Goal: Task Accomplishment & Management: Use online tool/utility

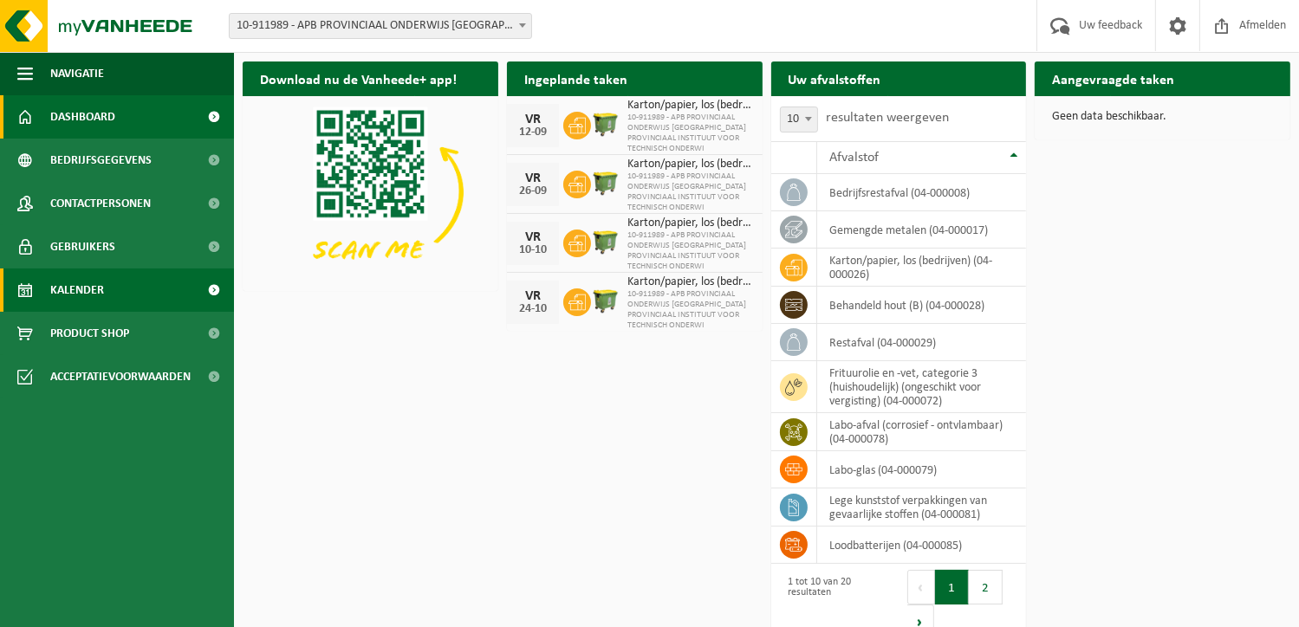
click at [80, 291] on span "Kalender" at bounding box center [77, 290] width 54 height 43
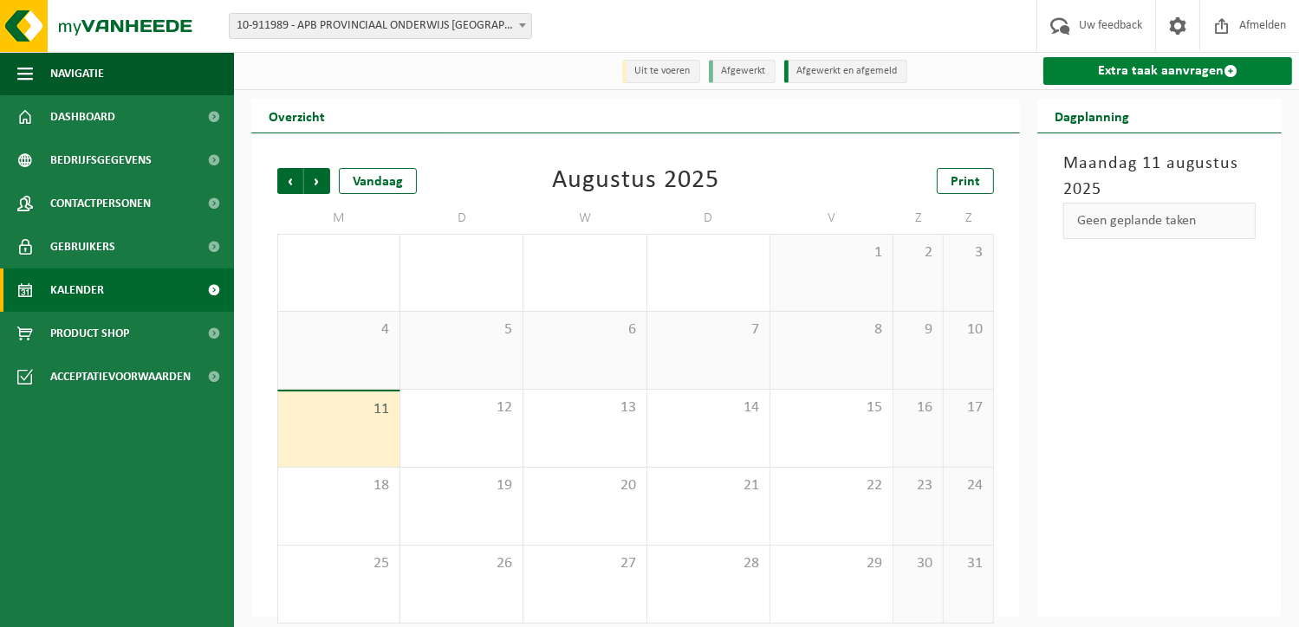
click at [1198, 72] on link "Extra taak aanvragen" at bounding box center [1167, 71] width 249 height 28
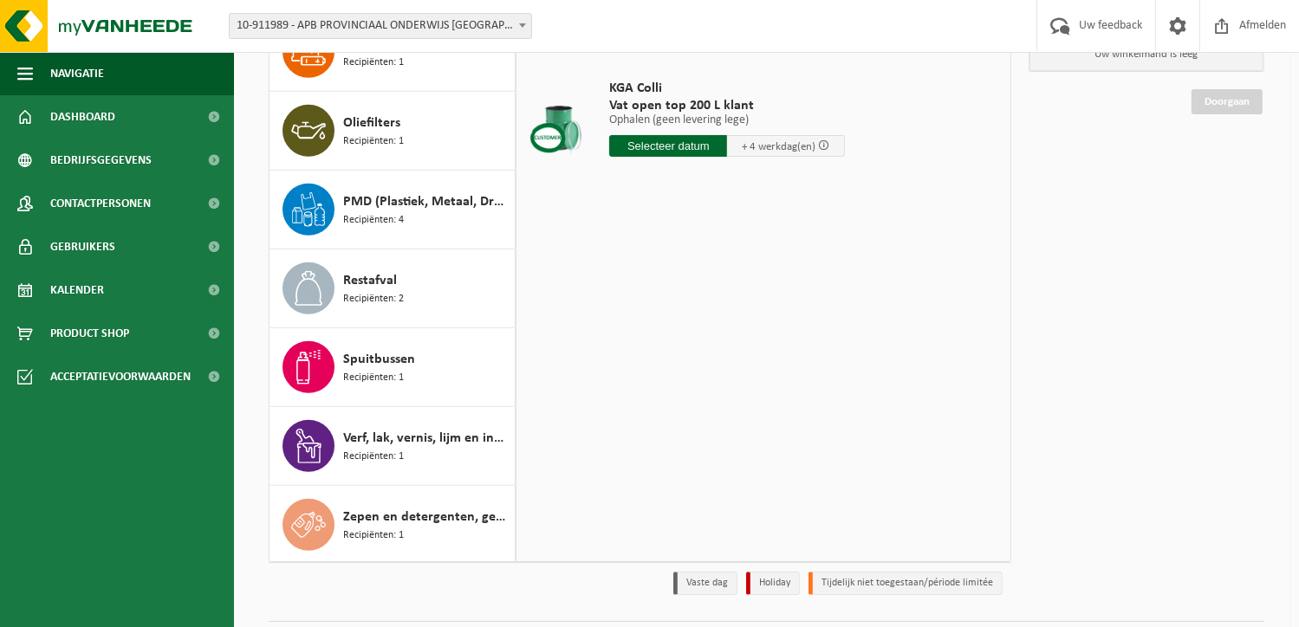
scroll to position [173, 0]
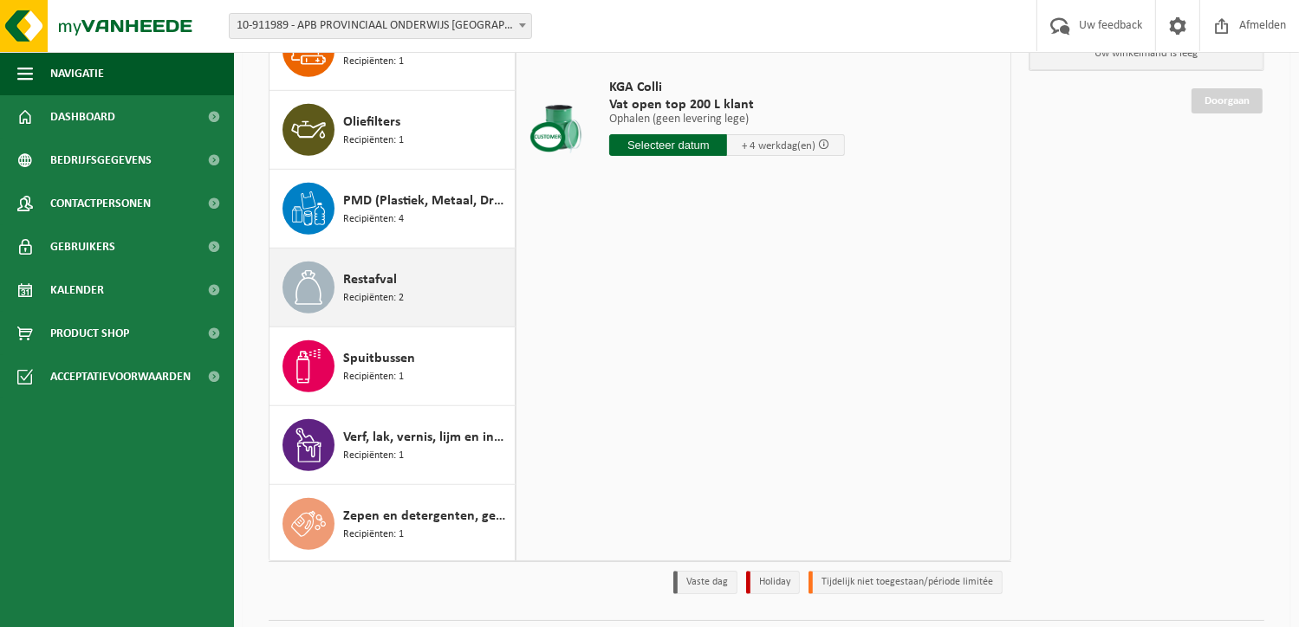
click at [402, 308] on div "Restafval Recipiënten: 2" at bounding box center [426, 288] width 167 height 52
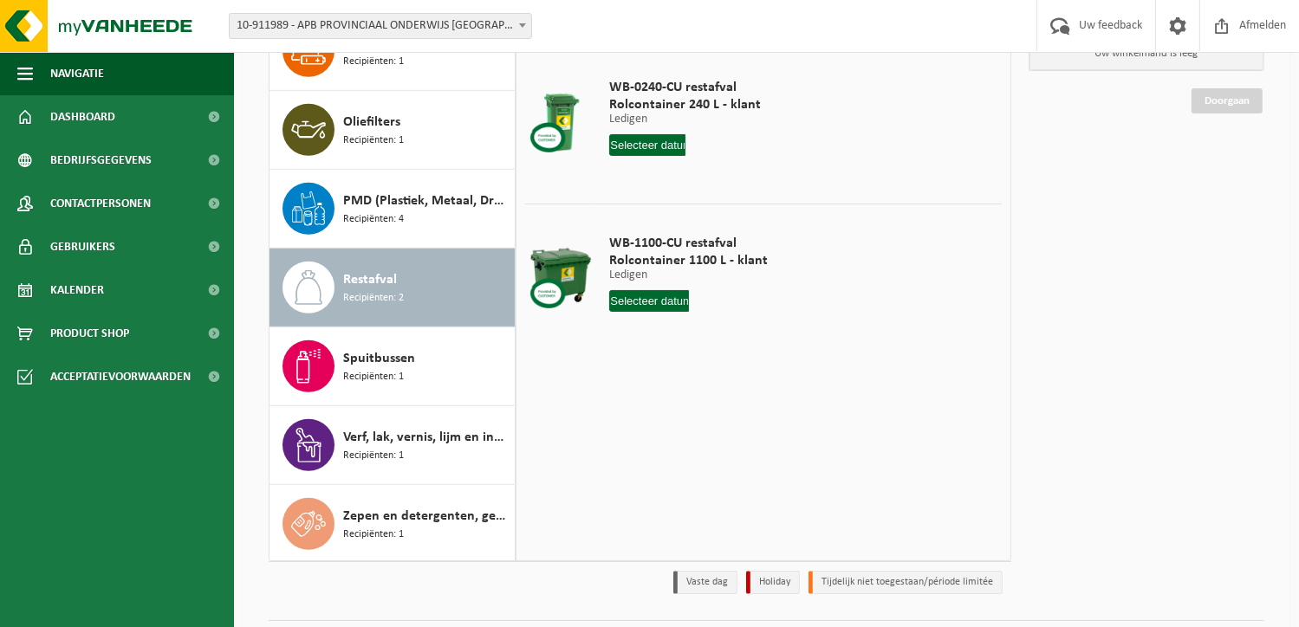
click at [663, 297] on input "text" at bounding box center [649, 301] width 80 height 22
click at [747, 453] on div "28 29 30 31 1 2 3 4 5 6 7 8 9 10 11 12 13 14 15 16 17 18 19 20 21 22 23 24 25 2…" at bounding box center [716, 454] width 213 height 139
click at [752, 484] on div "22" at bounding box center [747, 482] width 30 height 28
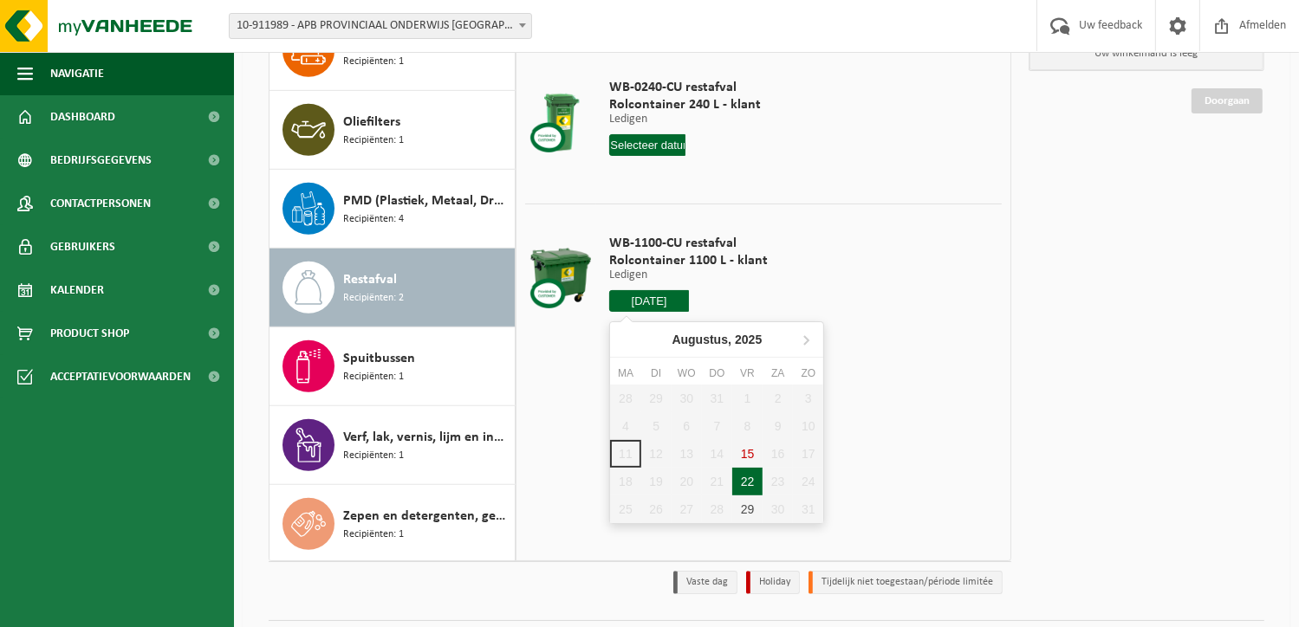
type input "Van 2025-08-22"
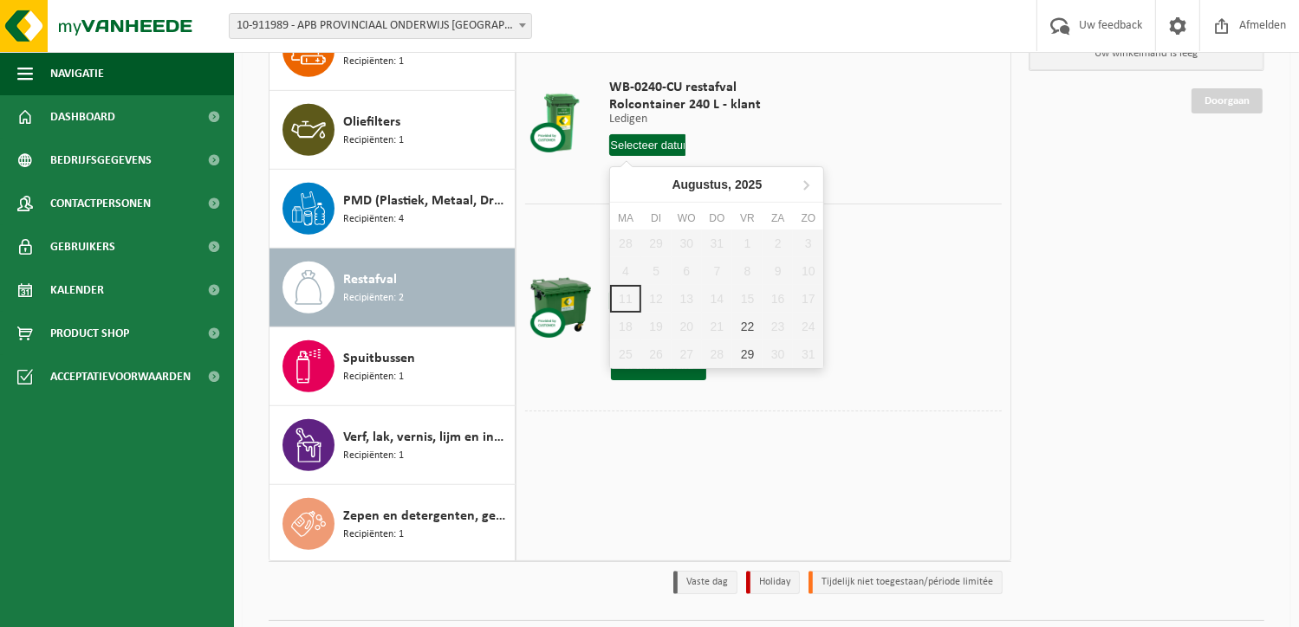
click at [667, 141] on input "text" at bounding box center [647, 145] width 76 height 22
click at [749, 325] on div "22" at bounding box center [747, 327] width 30 height 28
type input "Van 2025-08-22"
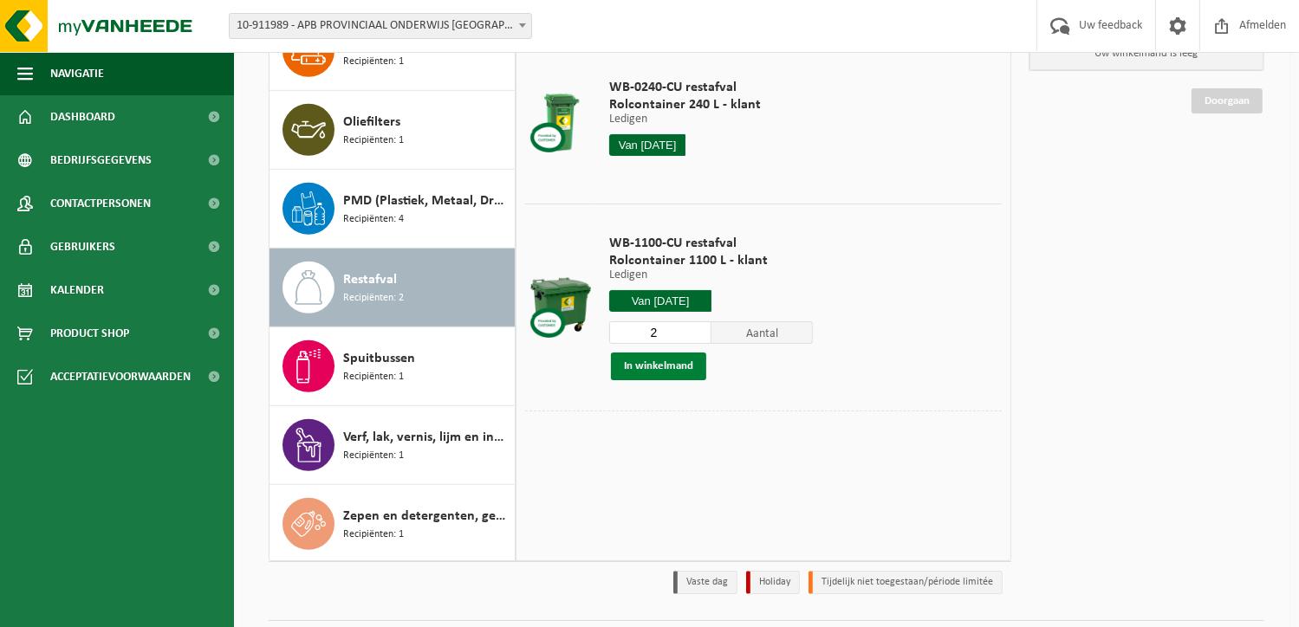
click at [686, 367] on button "In winkelmand" at bounding box center [658, 367] width 95 height 28
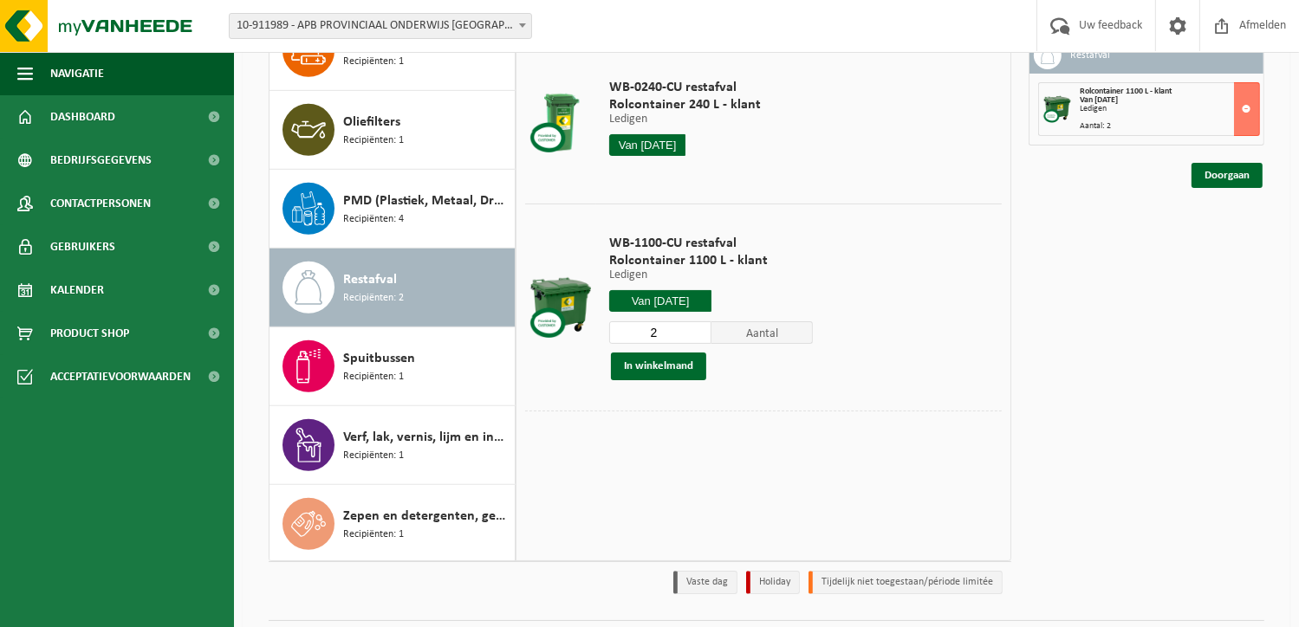
click at [642, 146] on input "Van 2025-08-22" at bounding box center [647, 145] width 76 height 22
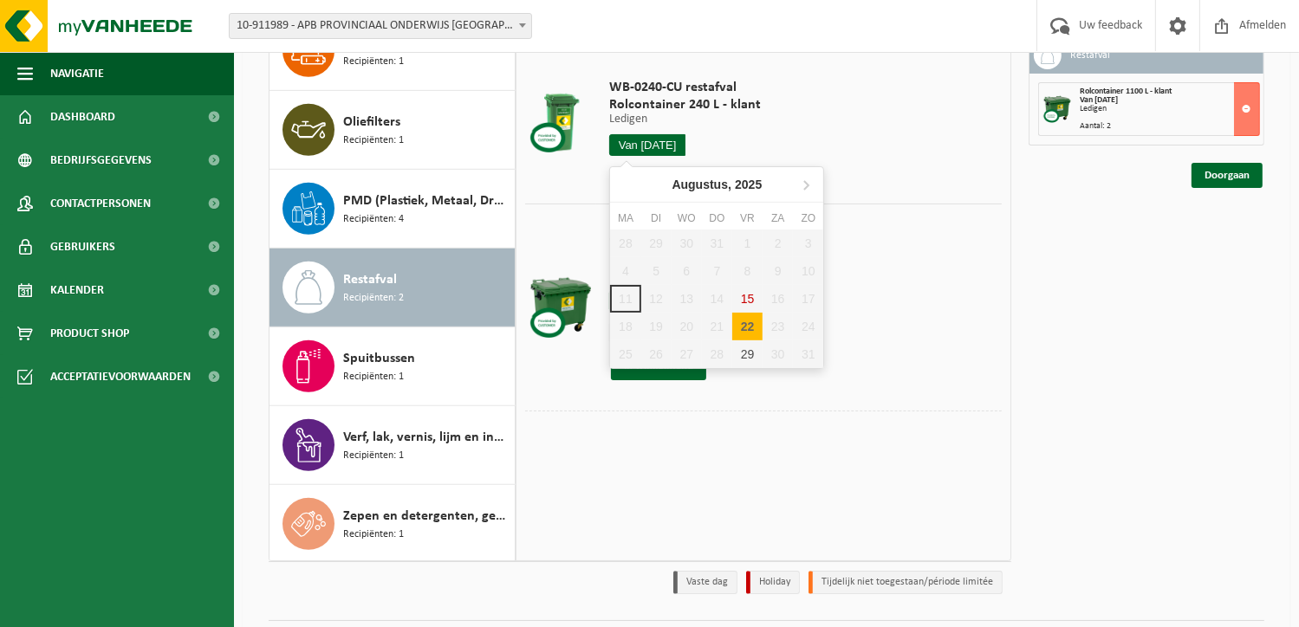
click at [755, 325] on div "22" at bounding box center [747, 327] width 30 height 28
click at [742, 324] on div "22" at bounding box center [747, 327] width 30 height 28
type input "Van 2025-08-22"
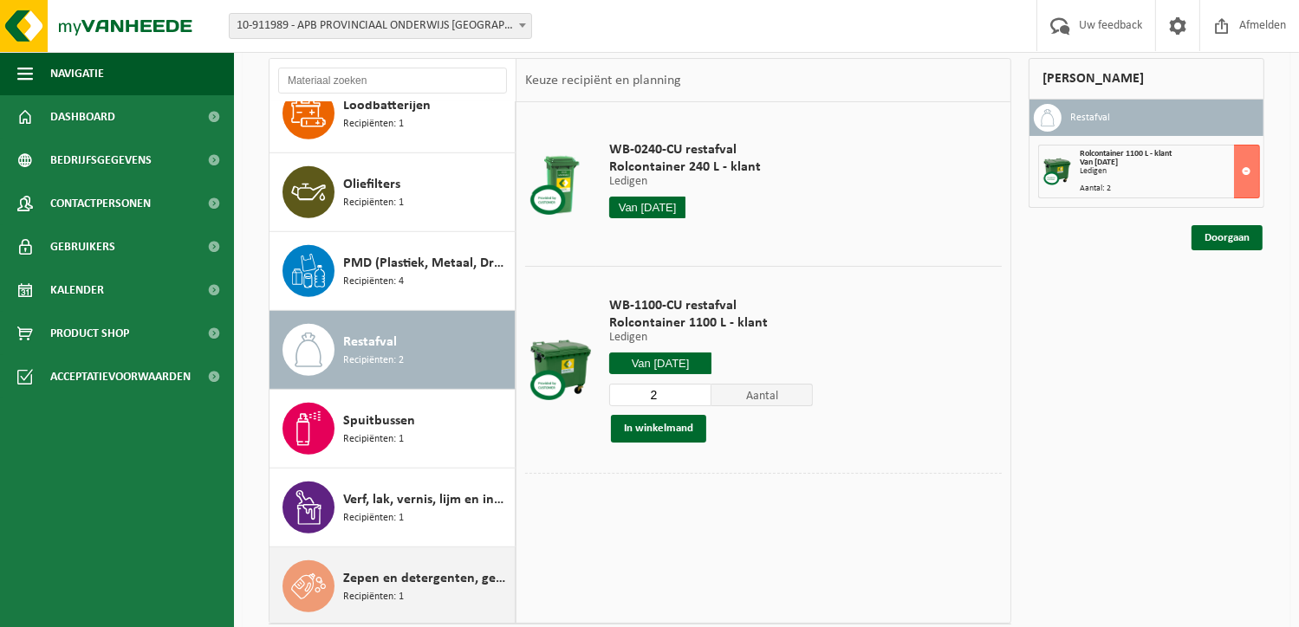
scroll to position [218, 0]
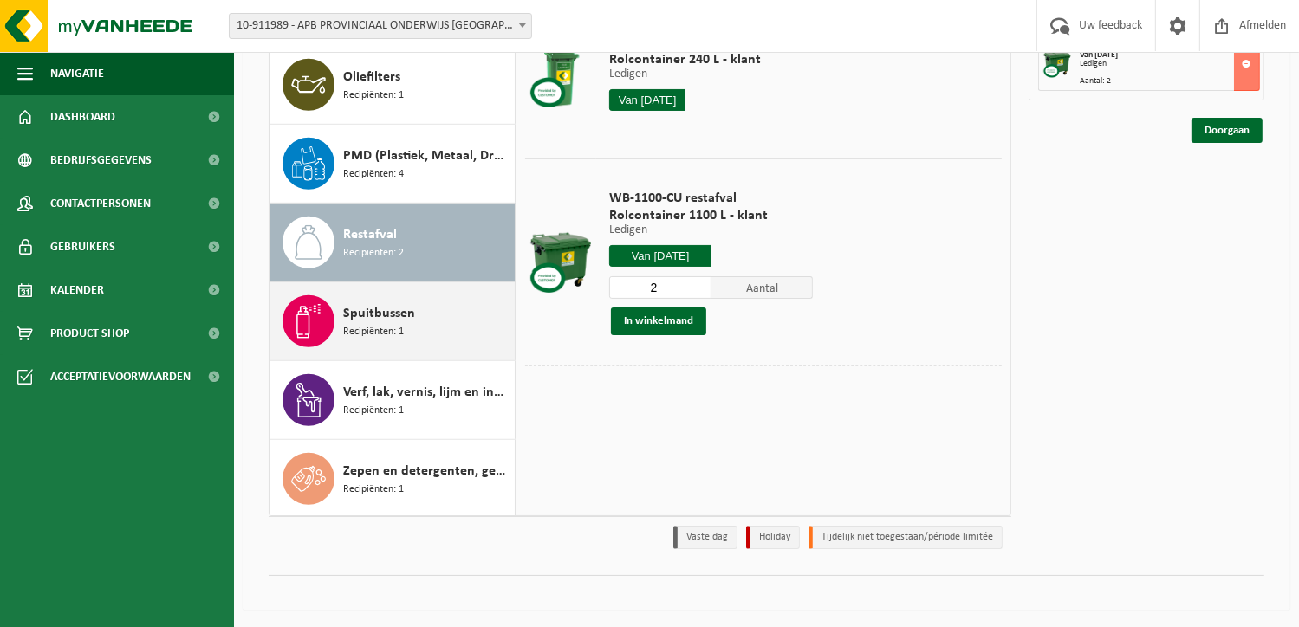
click at [388, 330] on span "Recipiënten: 1" at bounding box center [373, 332] width 61 height 16
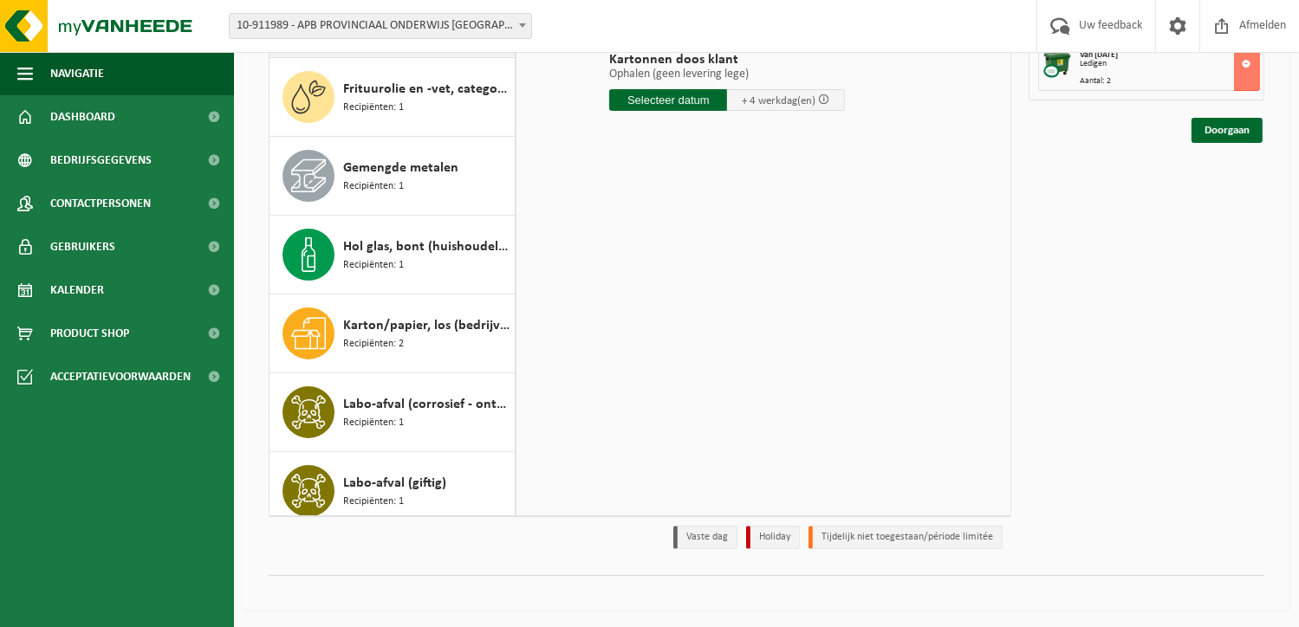
scroll to position [21, 0]
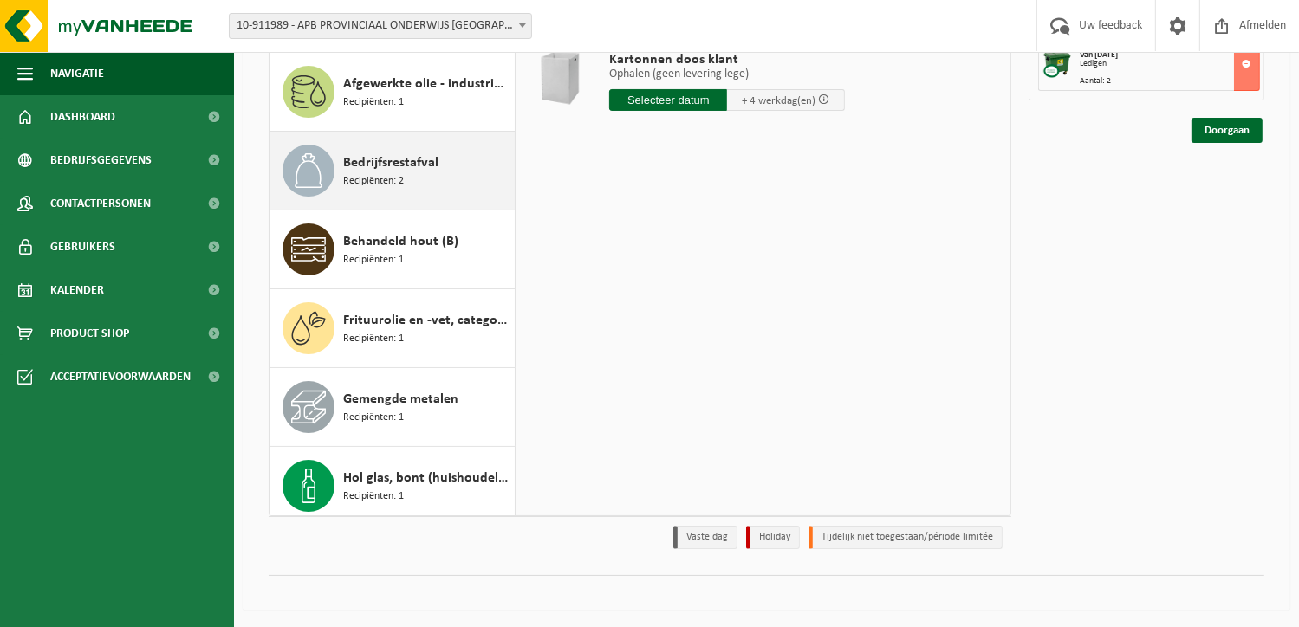
click at [423, 192] on div "Bedrijfsrestafval Recipiënten: 2" at bounding box center [426, 171] width 167 height 52
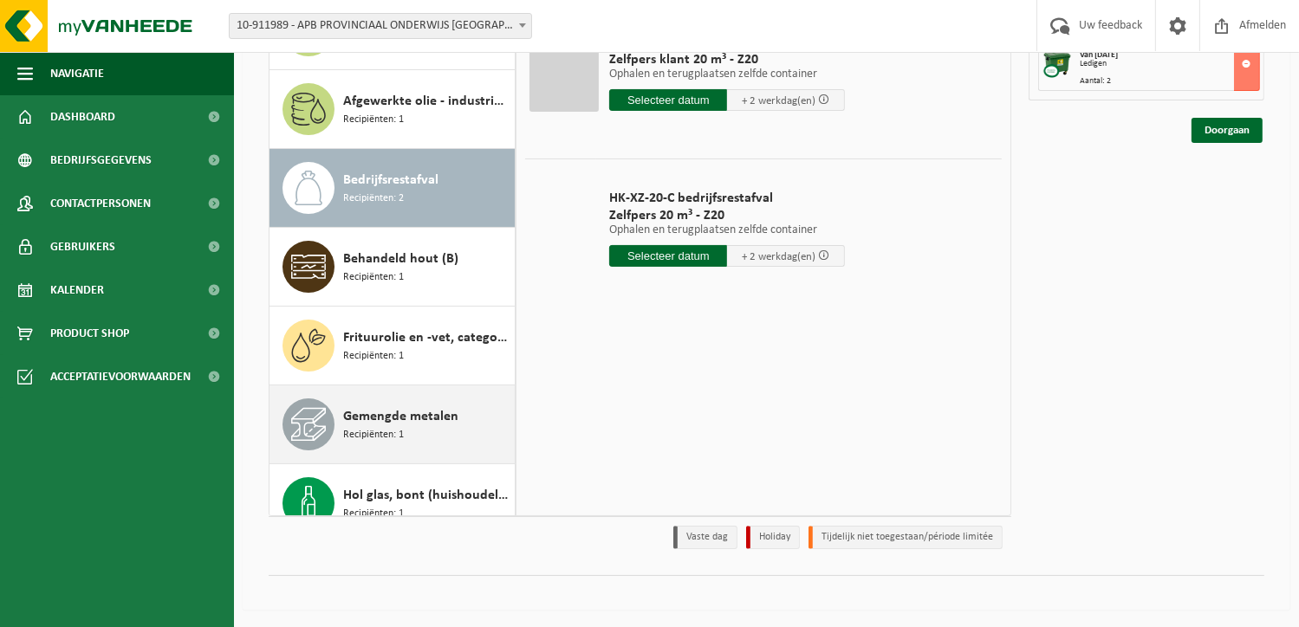
scroll to position [0, 0]
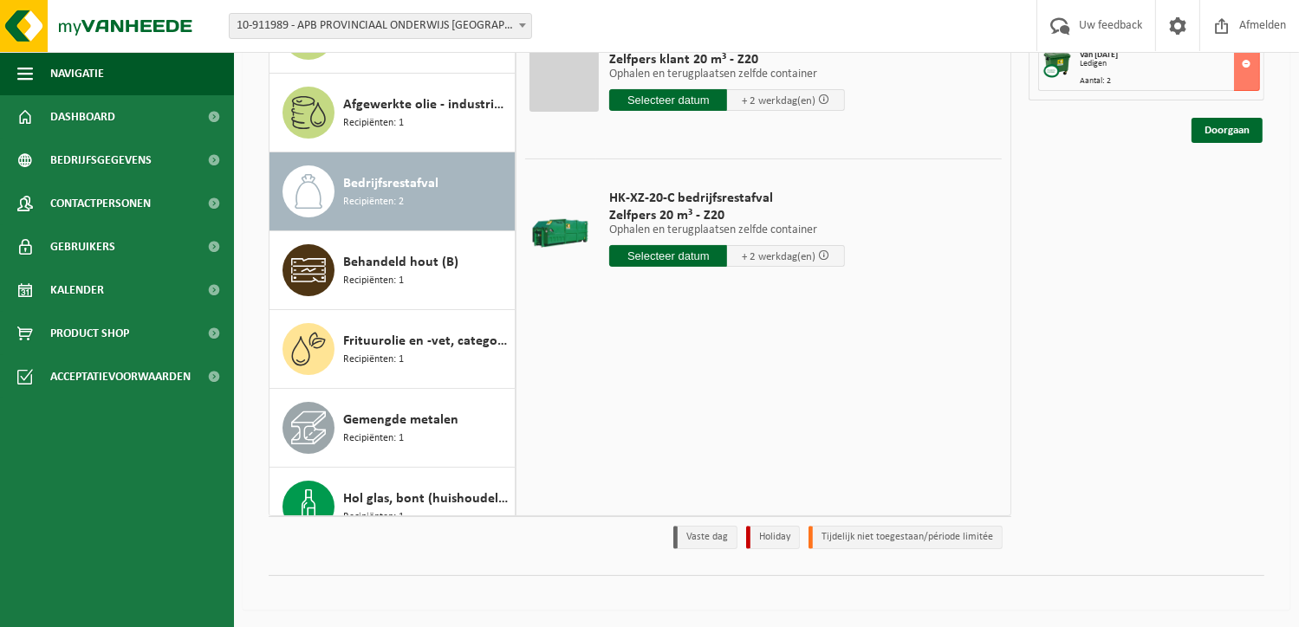
click at [399, 195] on span "Recipiënten: 2" at bounding box center [373, 202] width 61 height 16
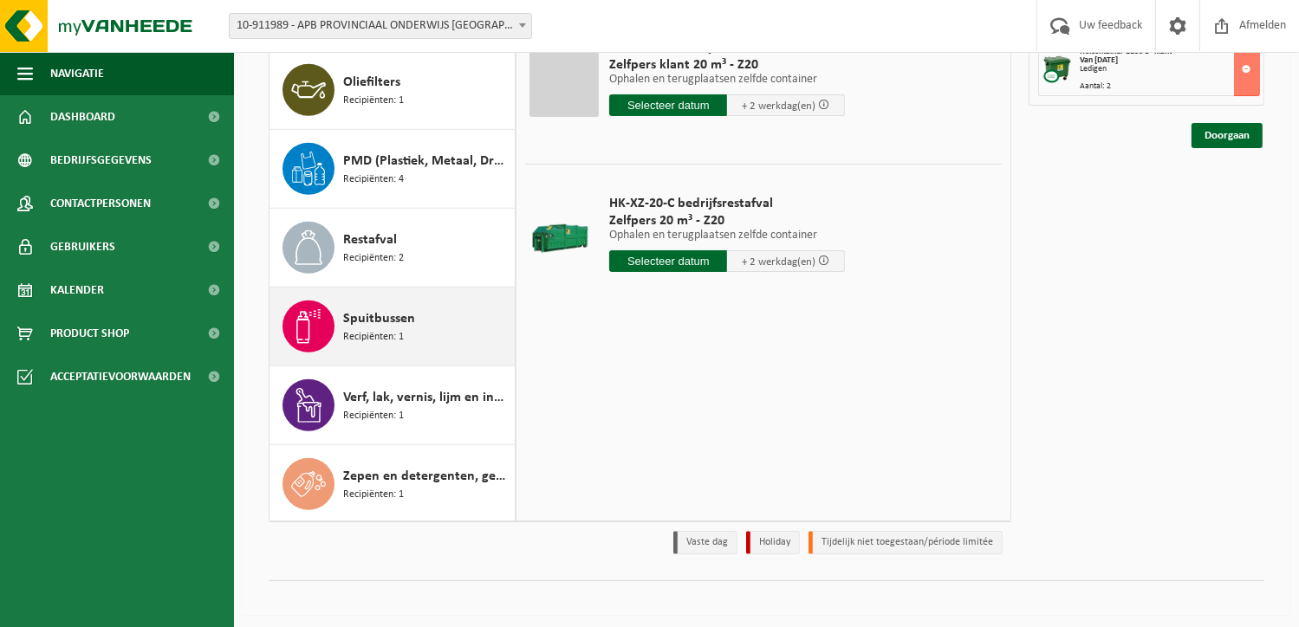
scroll to position [218, 0]
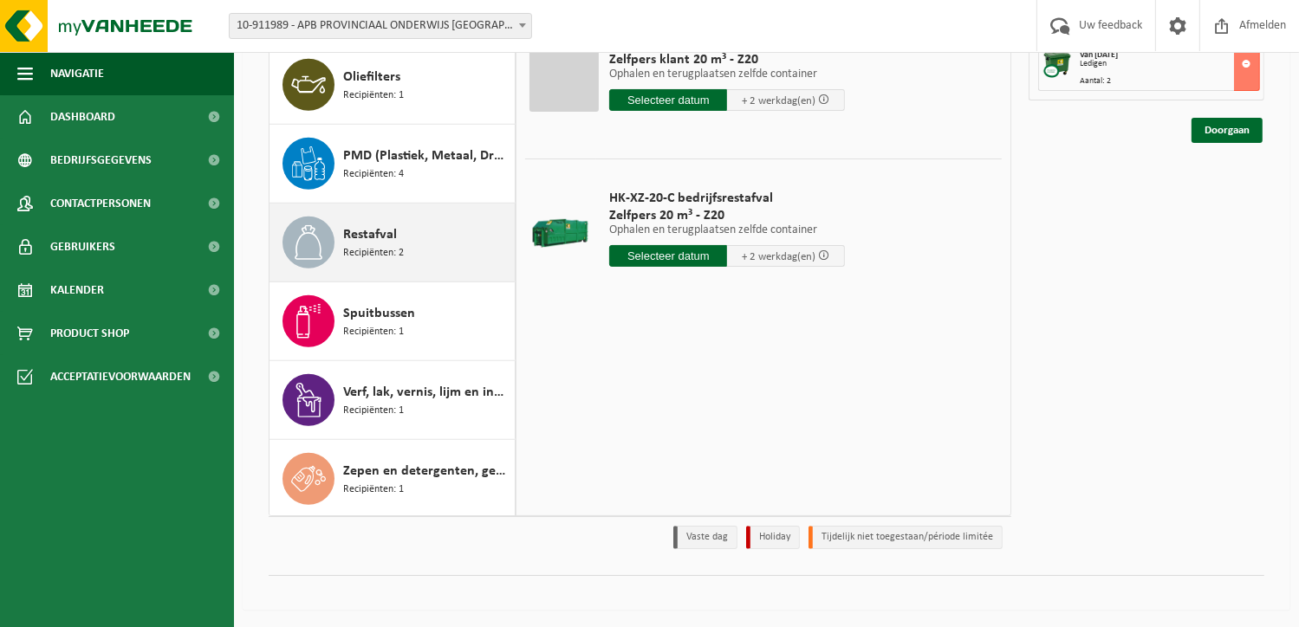
click at [425, 263] on div "Restafval Recipiënten: 2" at bounding box center [426, 243] width 167 height 52
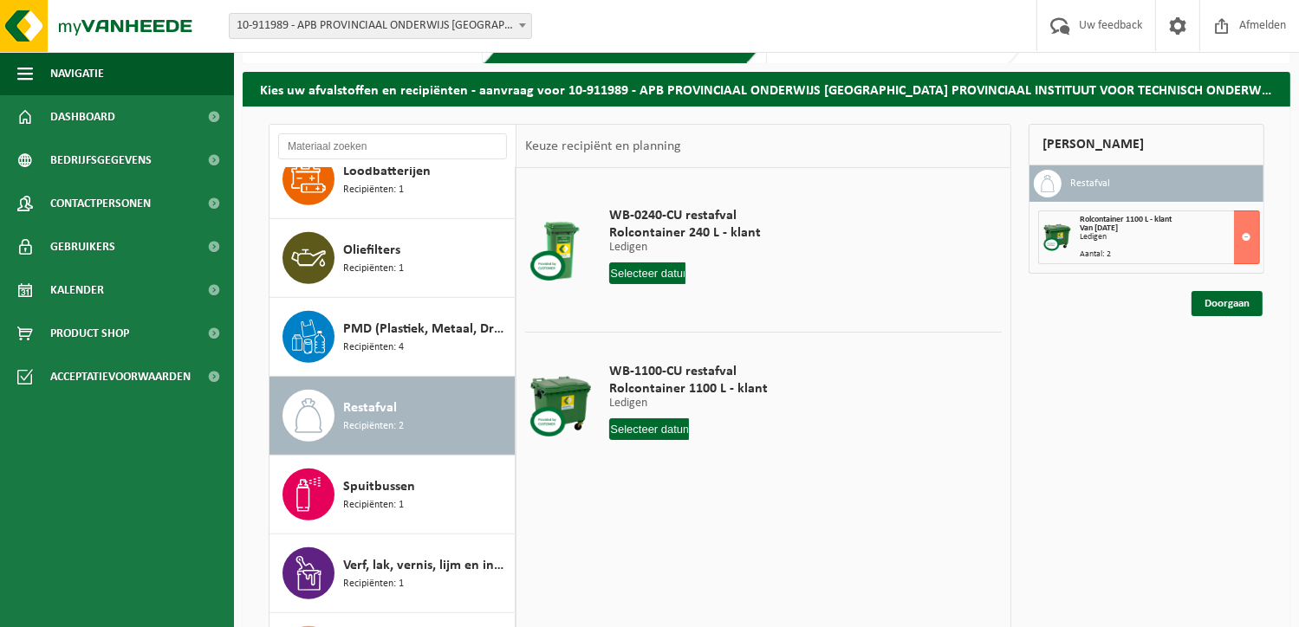
scroll to position [45, 0]
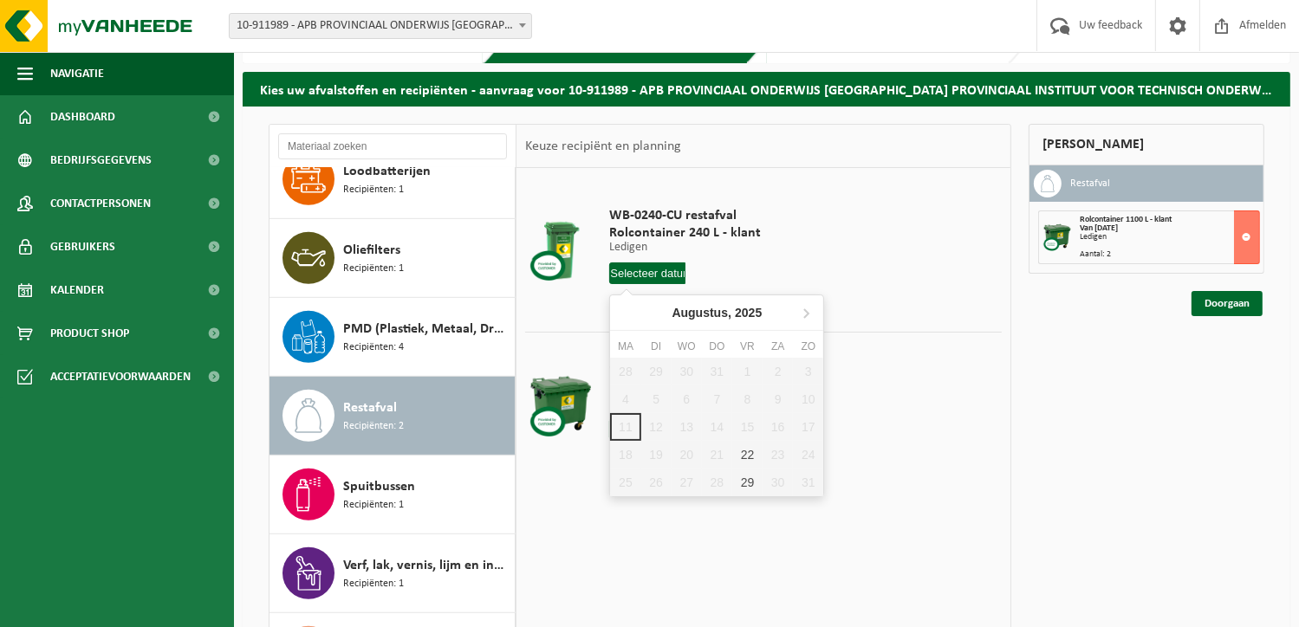
click at [659, 273] on input "text" at bounding box center [647, 274] width 76 height 22
click at [752, 460] on div "22" at bounding box center [747, 455] width 30 height 28
type input "Van 2025-08-22"
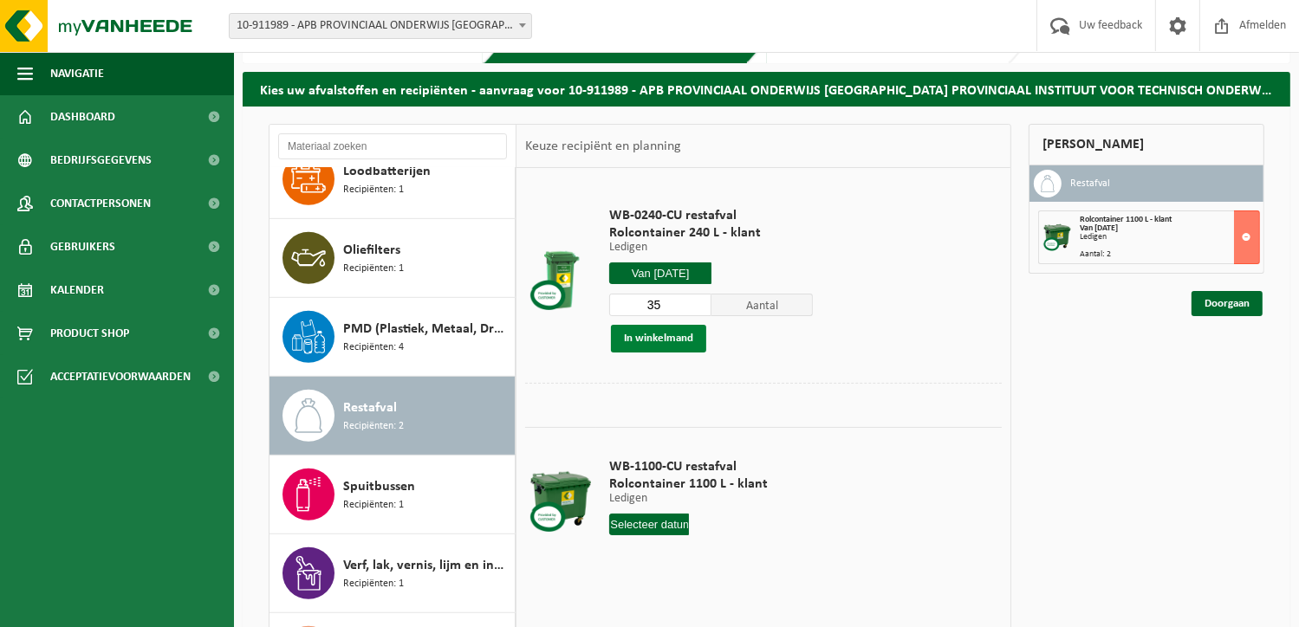
click at [678, 338] on button "In winkelmand" at bounding box center [658, 339] width 95 height 28
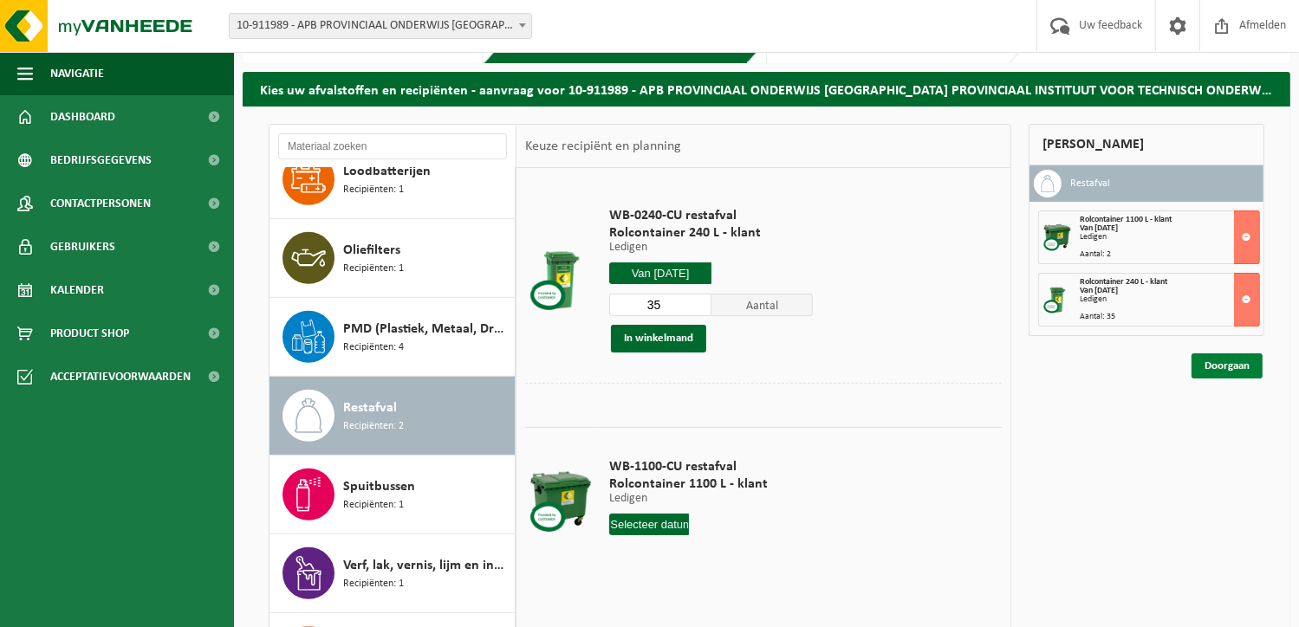
click at [1237, 363] on link "Doorgaan" at bounding box center [1226, 366] width 71 height 25
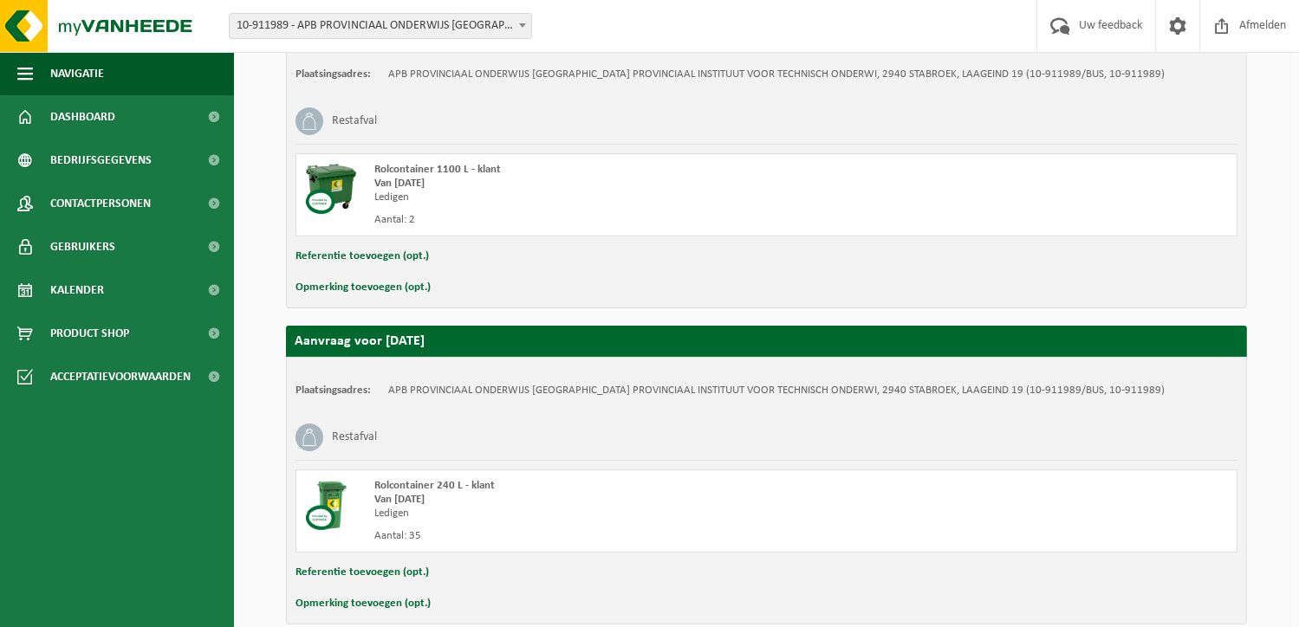
scroll to position [421, 0]
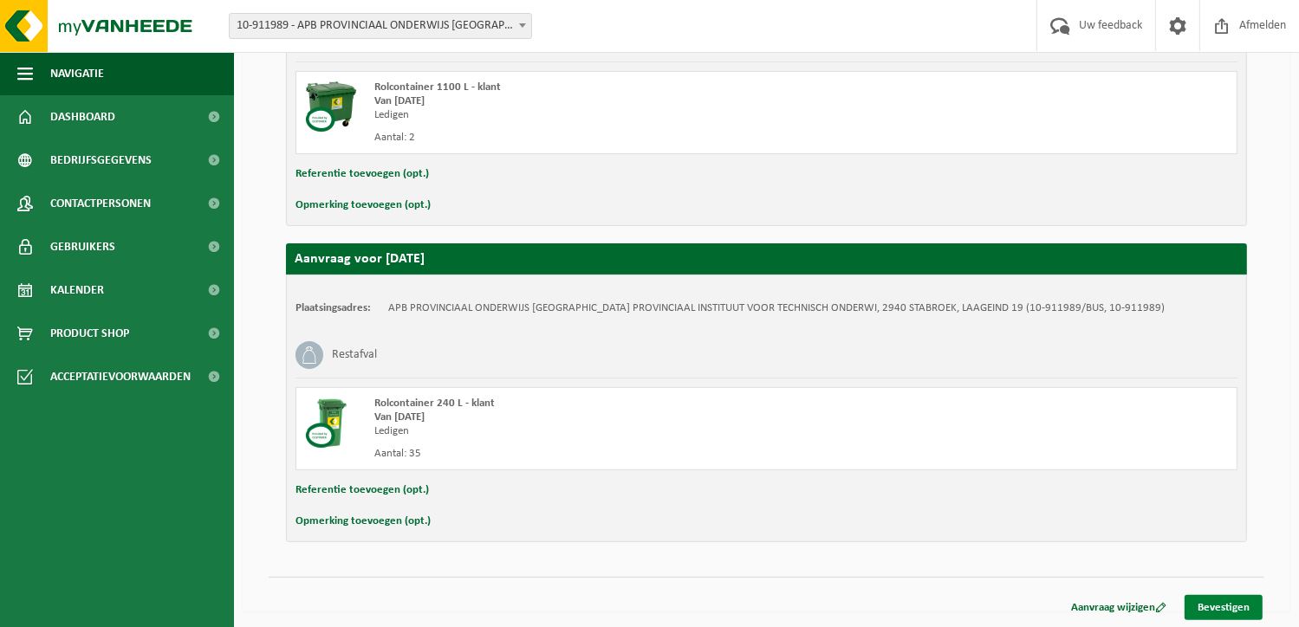
click at [1223, 606] on link "Bevestigen" at bounding box center [1224, 607] width 78 height 25
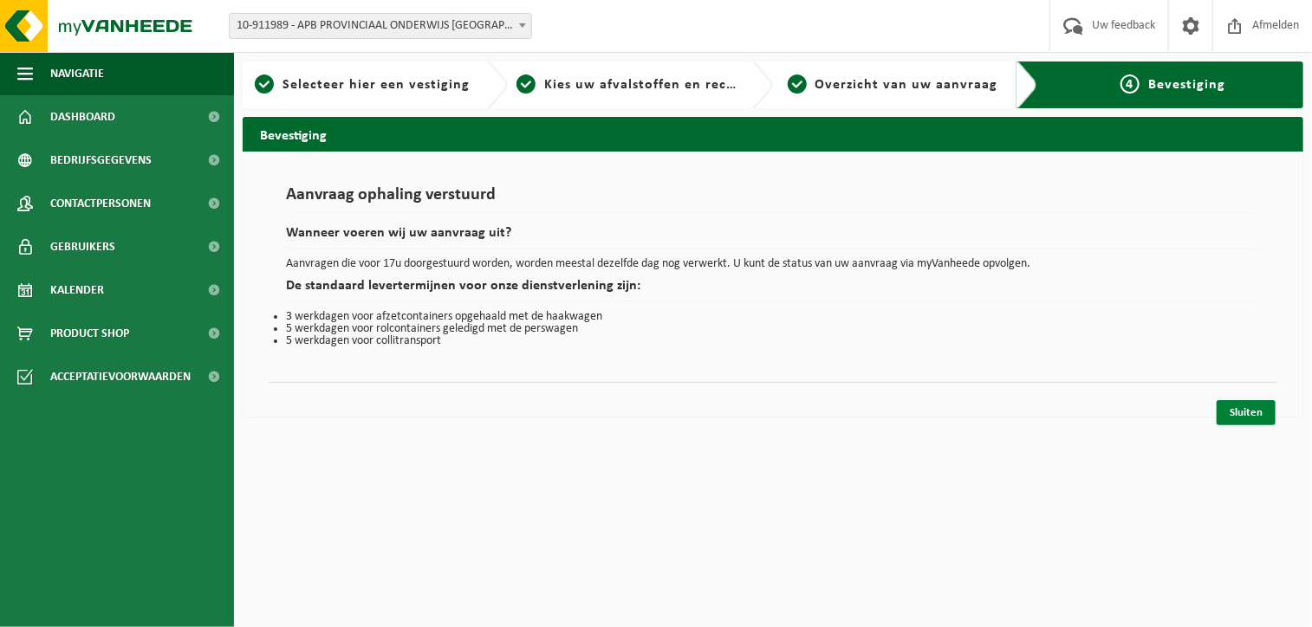
click at [1236, 416] on link "Sluiten" at bounding box center [1246, 412] width 59 height 25
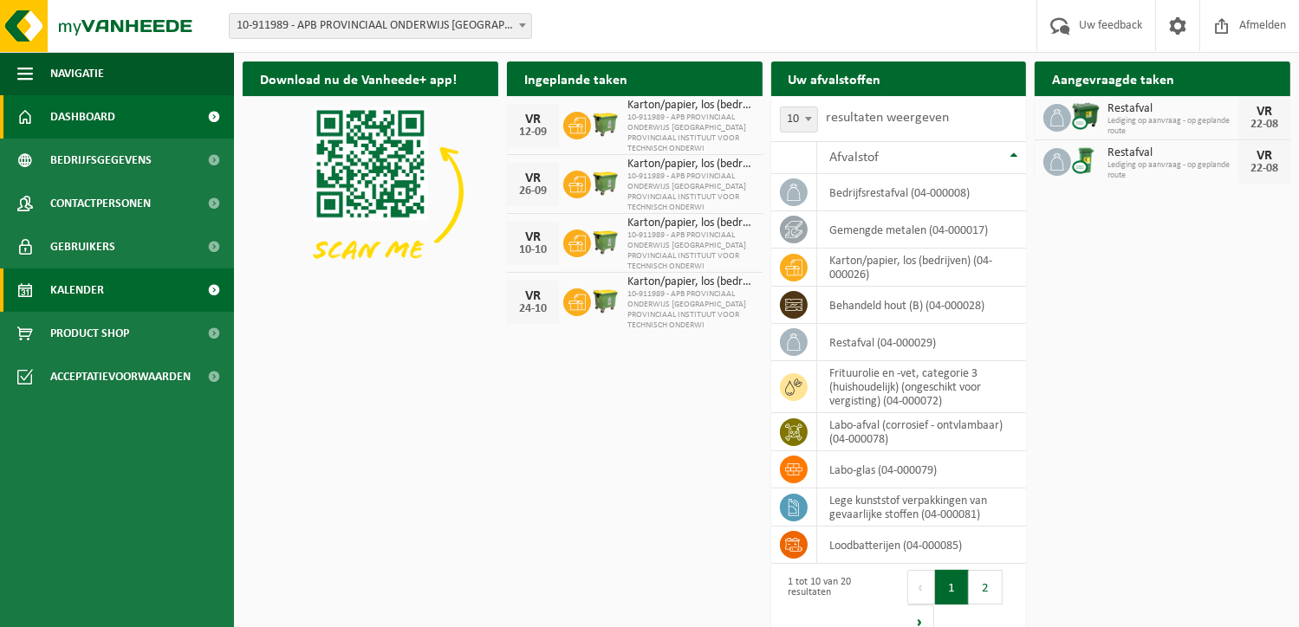
click at [156, 302] on link "Kalender" at bounding box center [117, 290] width 234 height 43
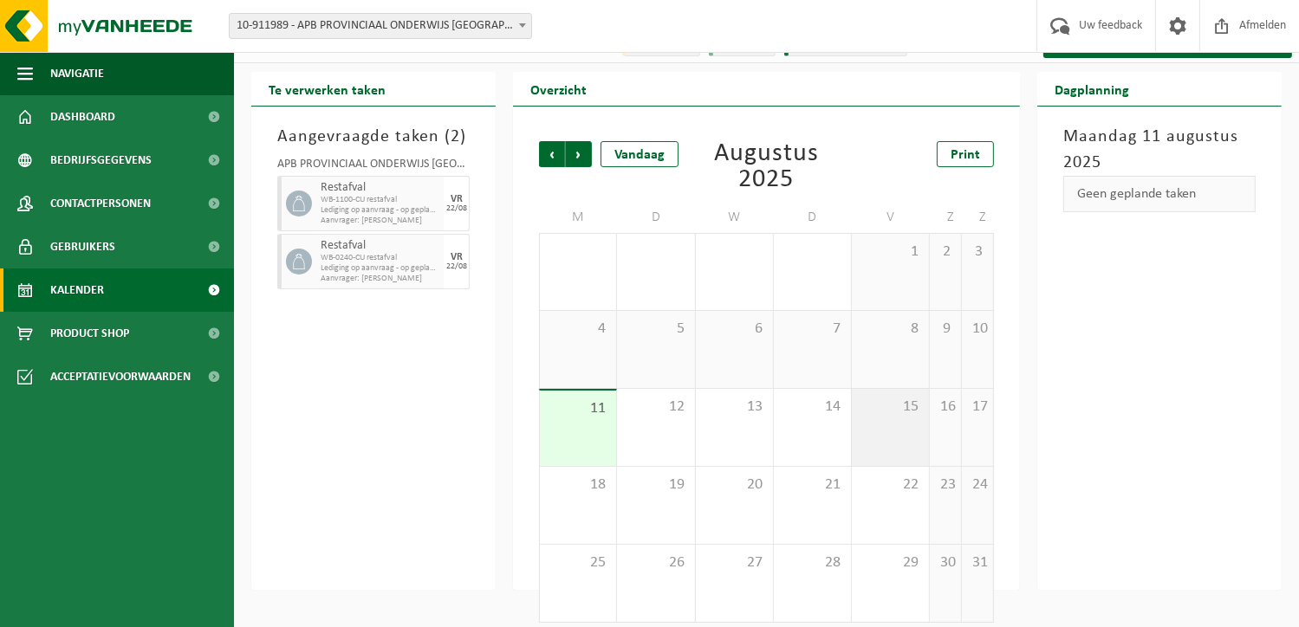
scroll to position [42, 0]
